Goal: Check status: Check status

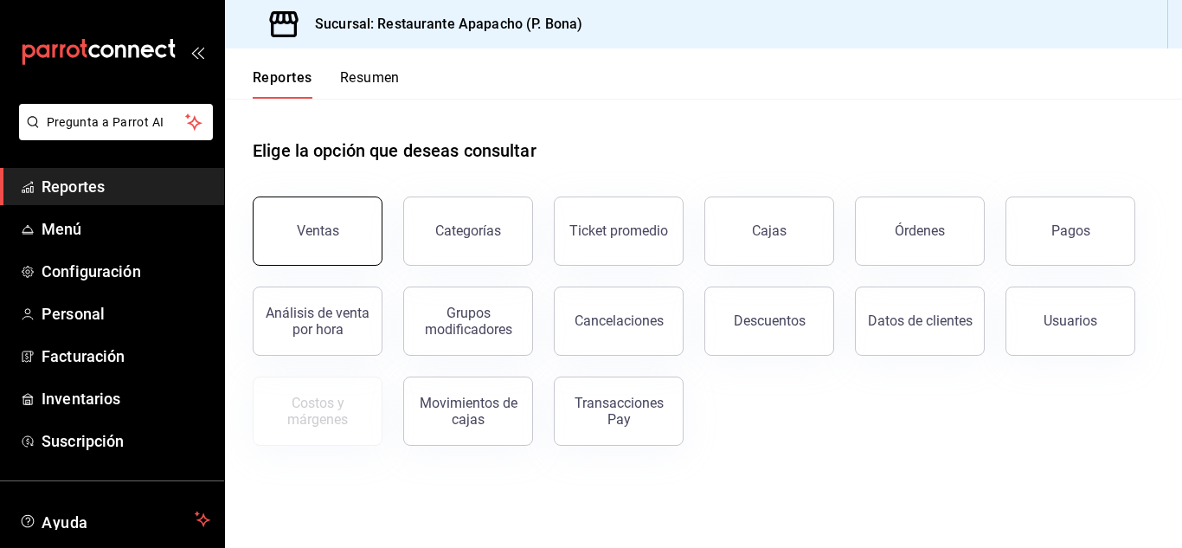
click at [317, 242] on button "Ventas" at bounding box center [318, 230] width 130 height 69
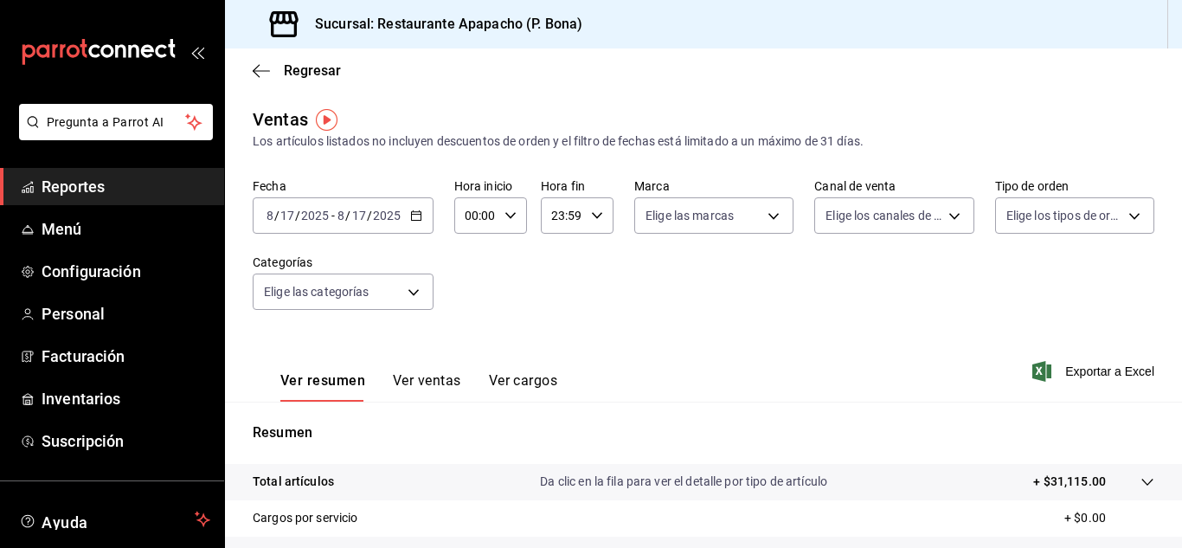
click at [419, 212] on \(Stroke\) "button" at bounding box center [416, 216] width 10 height 10
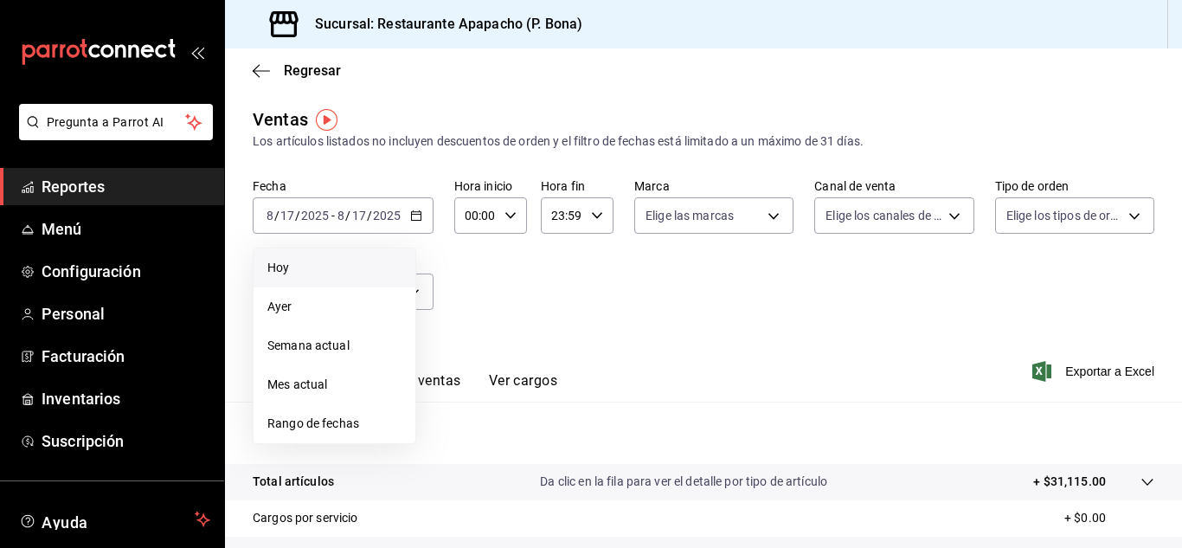
click at [291, 267] on span "Hoy" at bounding box center [334, 268] width 134 height 18
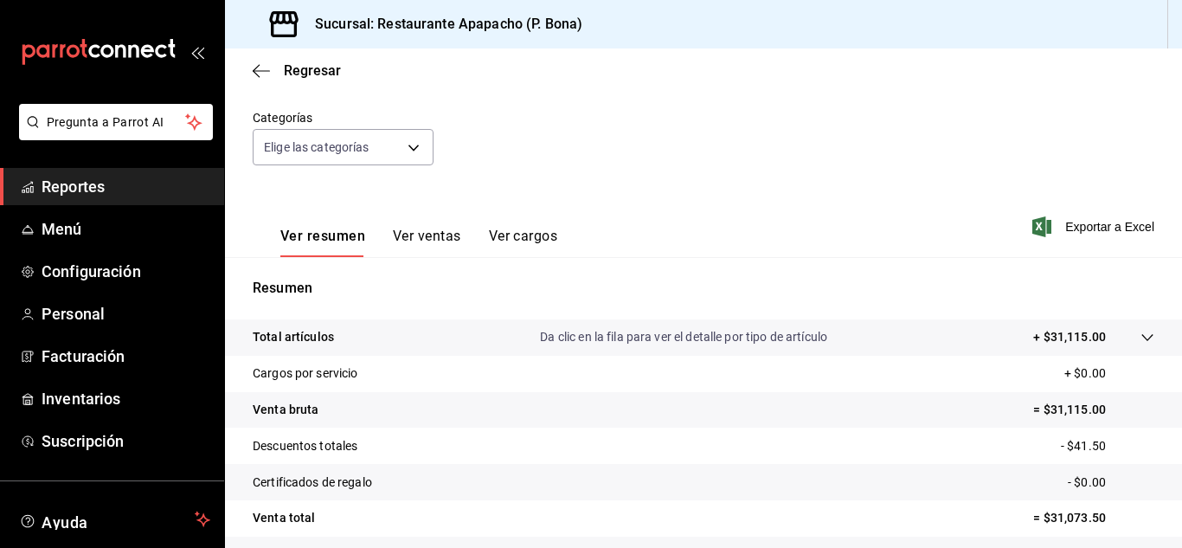
scroll to position [281, 0]
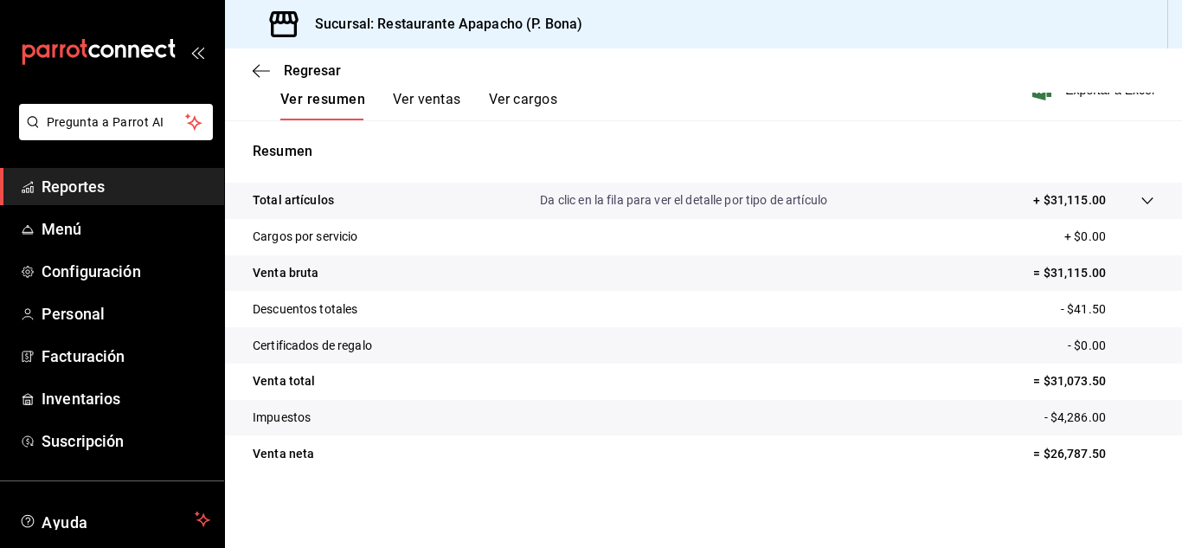
click at [679, 111] on div "Ver resumen Ver ventas Ver cargos Exportar a Excel" at bounding box center [703, 84] width 957 height 71
click at [409, 96] on button "Ver ventas" at bounding box center [427, 105] width 68 height 29
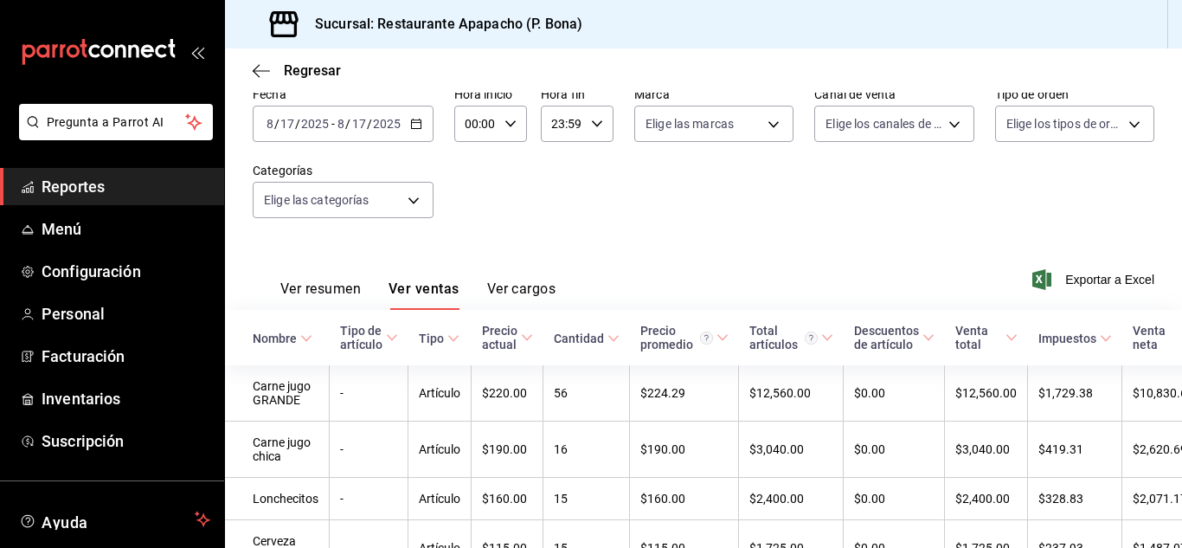
scroll to position [281, 0]
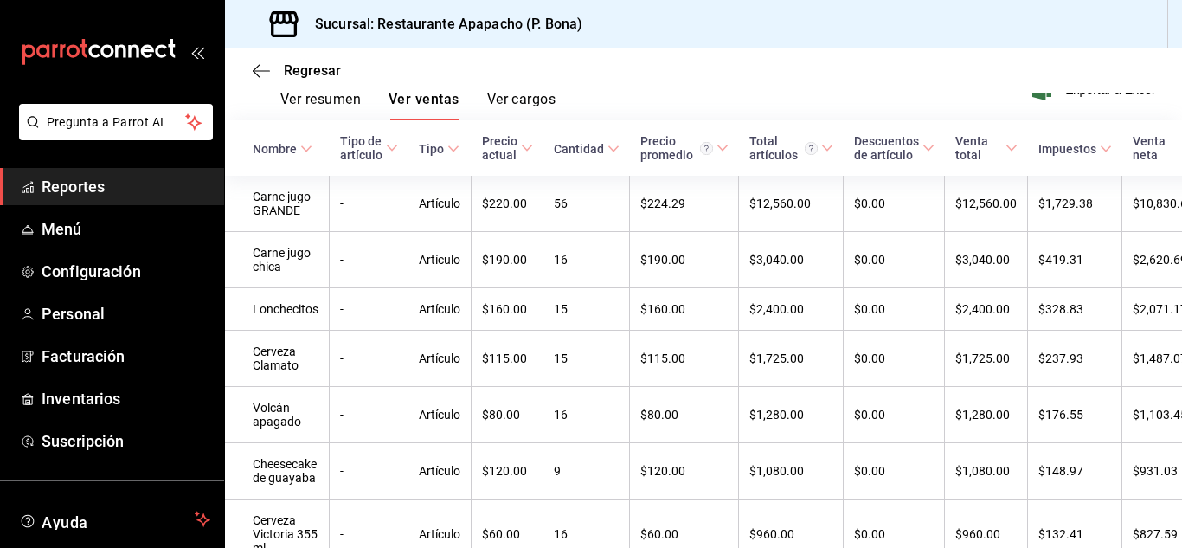
click at [337, 100] on button "Ver resumen" at bounding box center [320, 105] width 81 height 29
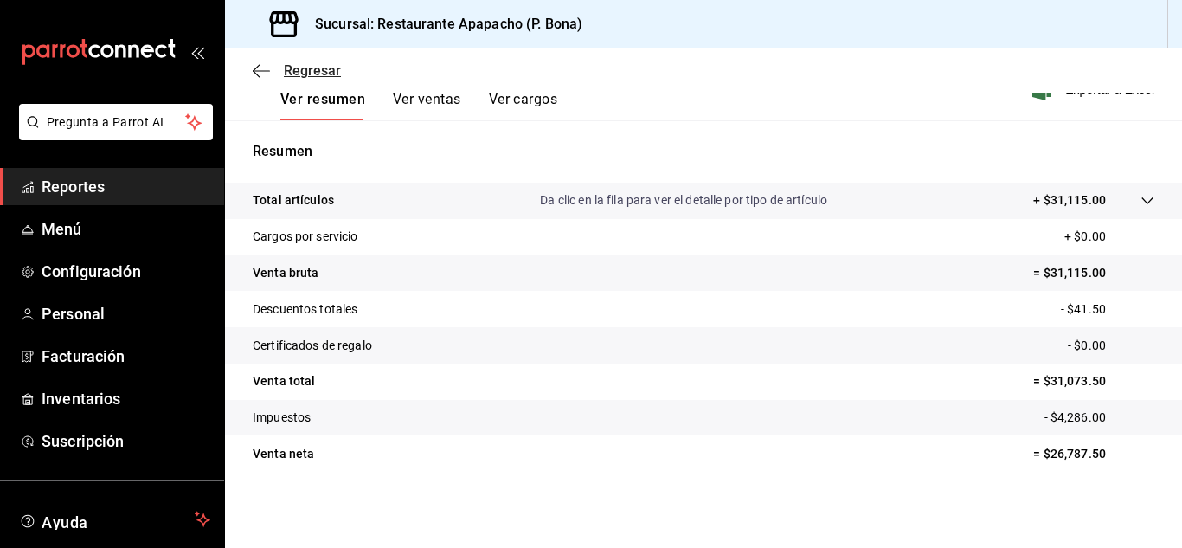
click at [261, 74] on icon "button" at bounding box center [261, 71] width 17 height 16
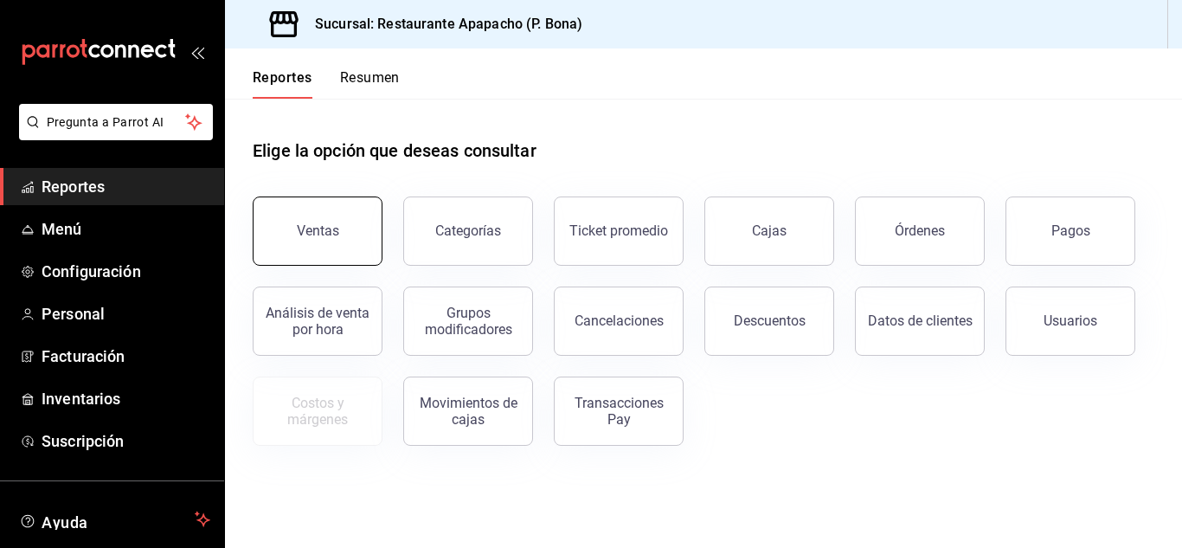
click at [331, 241] on button "Ventas" at bounding box center [318, 230] width 130 height 69
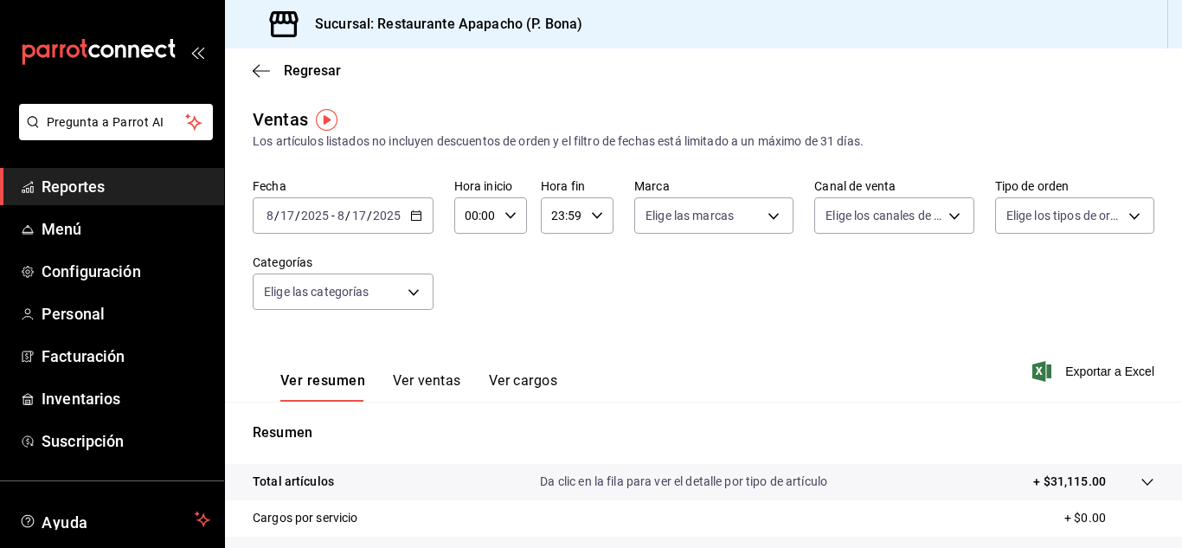
click at [414, 213] on icon "button" at bounding box center [416, 215] width 12 height 12
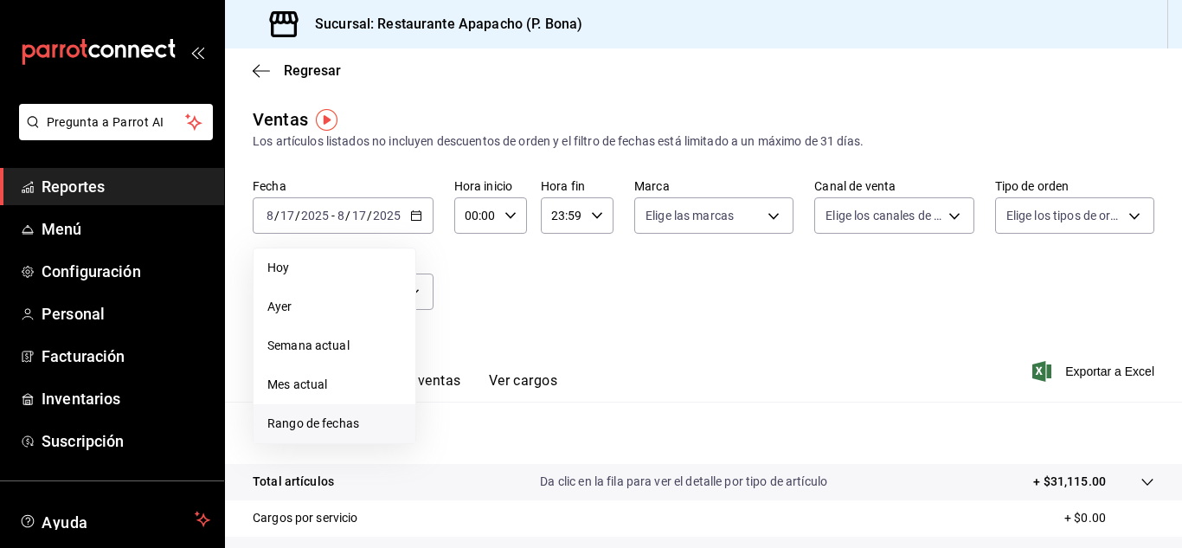
click at [332, 427] on span "Rango de fechas" at bounding box center [334, 424] width 134 height 18
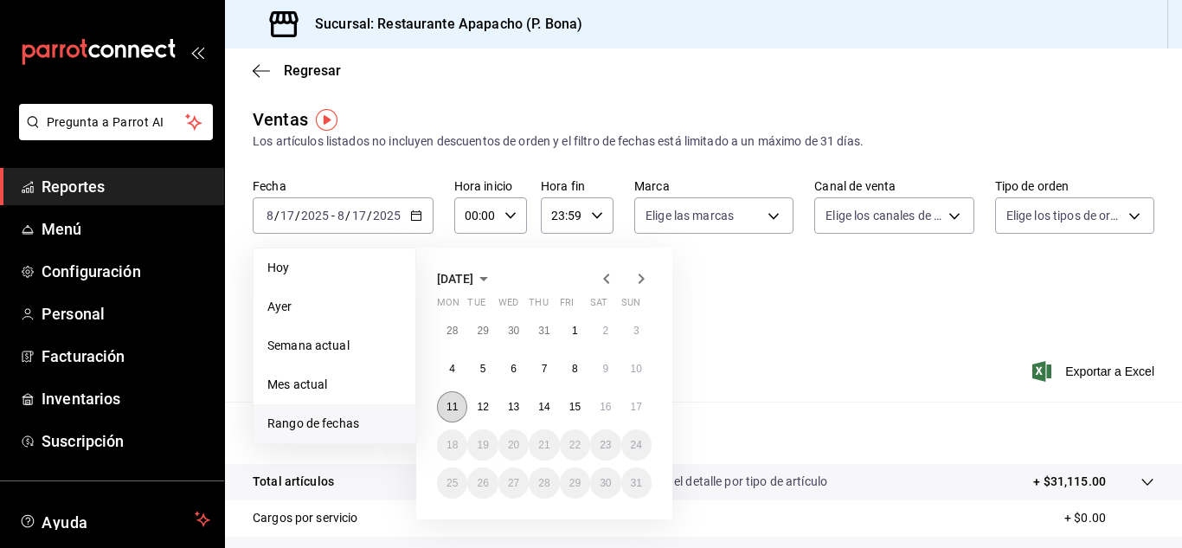
click at [451, 407] on abbr "11" at bounding box center [452, 407] width 11 height 12
click at [637, 409] on abbr "17" at bounding box center [636, 407] width 11 height 12
